Goal: Transaction & Acquisition: Purchase product/service

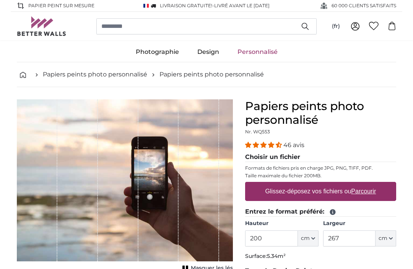
click at [367, 194] on u "Parcourir" at bounding box center [363, 191] width 25 height 7
click at [367, 184] on input "Glissez-déposez vos fichiers ou Parcourir" at bounding box center [320, 183] width 151 height 2
type input "**********"
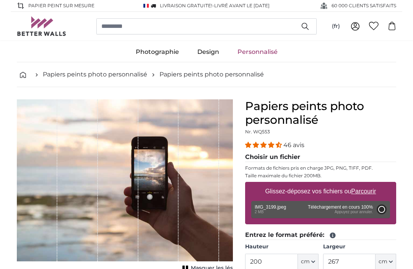
type input "266"
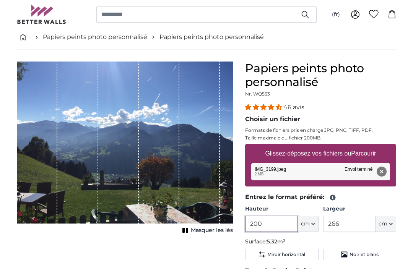
click at [273, 227] on input "200" at bounding box center [271, 224] width 52 height 16
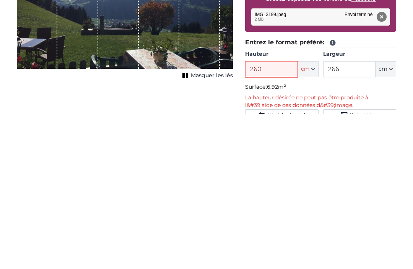
type input "260"
click at [356, 216] on input "266" at bounding box center [349, 224] width 52 height 16
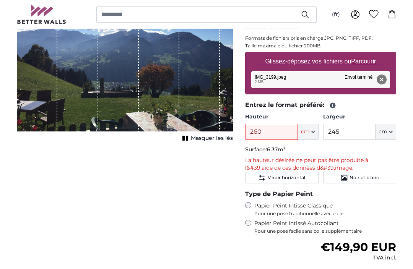
scroll to position [129, 0]
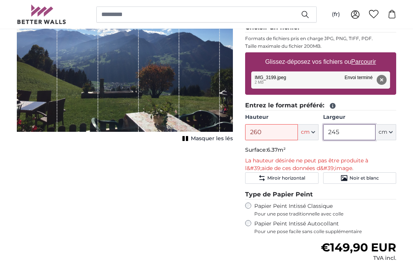
type input "245"
click at [289, 137] on input "260" at bounding box center [271, 133] width 52 height 16
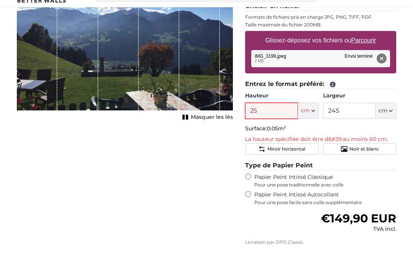
type input "250"
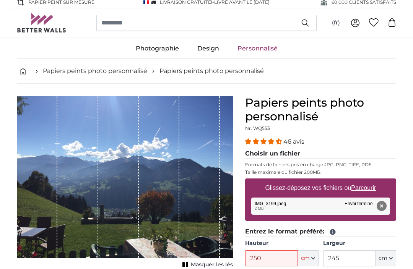
scroll to position [10, 0]
